Goal: Register for event/course

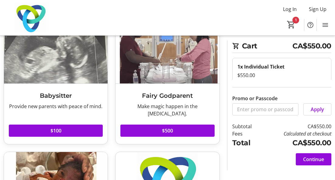
scroll to position [49, 0]
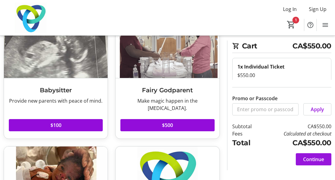
click at [312, 163] on span at bounding box center [314, 159] width 36 height 15
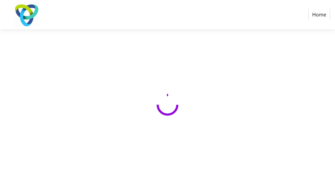
select select "CA"
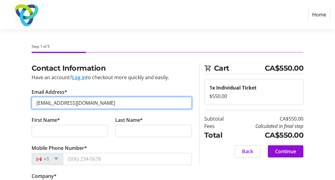
type input "[EMAIL_ADDRESS][DOMAIN_NAME]"
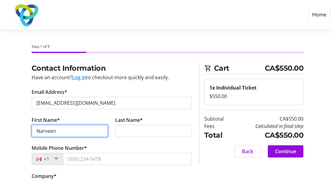
type input "Narveen"
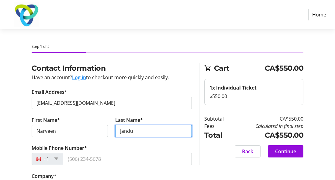
type input "Jandu"
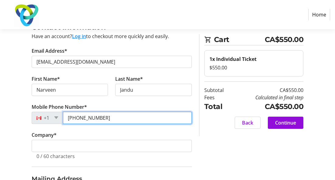
scroll to position [64, 0]
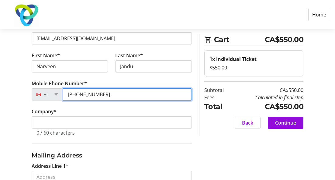
type input "[PHONE_NUMBER]"
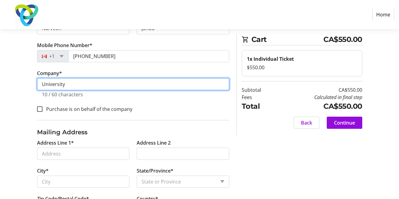
scroll to position [98, 0]
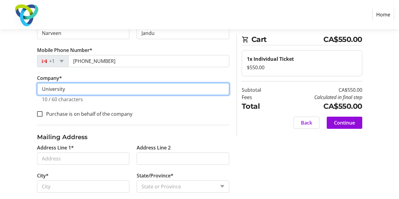
type input "University"
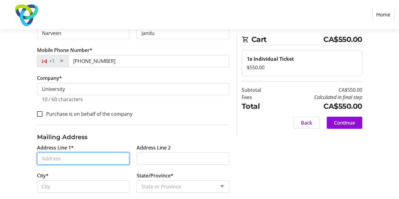
click at [130, 153] on input "Address Line 1*" at bounding box center [83, 159] width 93 height 12
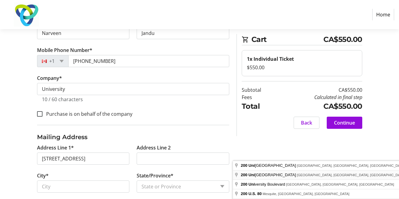
type input "[STREET_ADDRESS]"
type input "[GEOGRAPHIC_DATA]"
select select "ON"
type input "N2L 0A4"
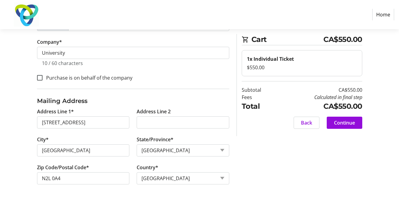
scroll to position [235, 0]
click at [130, 172] on input "N2L 0A4" at bounding box center [83, 178] width 93 height 12
click at [335, 123] on span "Continue" at bounding box center [344, 122] width 21 height 7
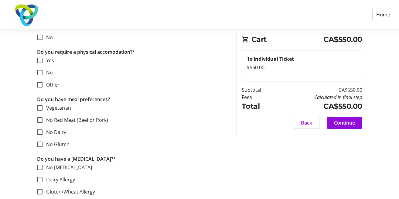
scroll to position [217, 0]
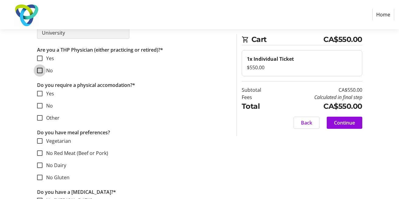
click at [41, 70] on input "No" at bounding box center [39, 70] width 5 height 5
checkbox input "true"
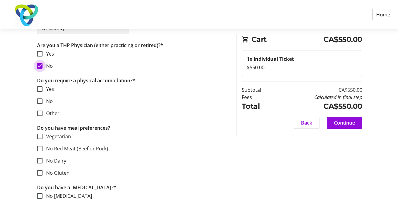
scroll to position [221, 0]
click at [39, 102] on input "No" at bounding box center [39, 101] width 5 height 5
checkbox input "true"
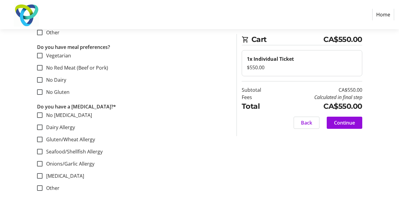
scroll to position [302, 0]
click at [40, 117] on input "No [MEDICAL_DATA]" at bounding box center [39, 114] width 5 height 5
checkbox input "true"
click at [335, 124] on span "Continue" at bounding box center [344, 122] width 21 height 7
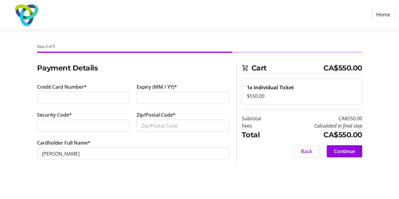
click at [158, 93] on div at bounding box center [183, 98] width 93 height 12
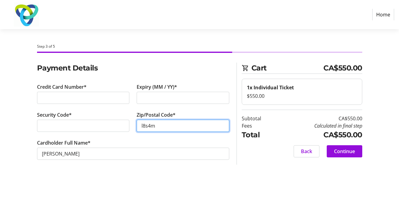
type input "l8s4m9"
